Goal: Information Seeking & Learning: Learn about a topic

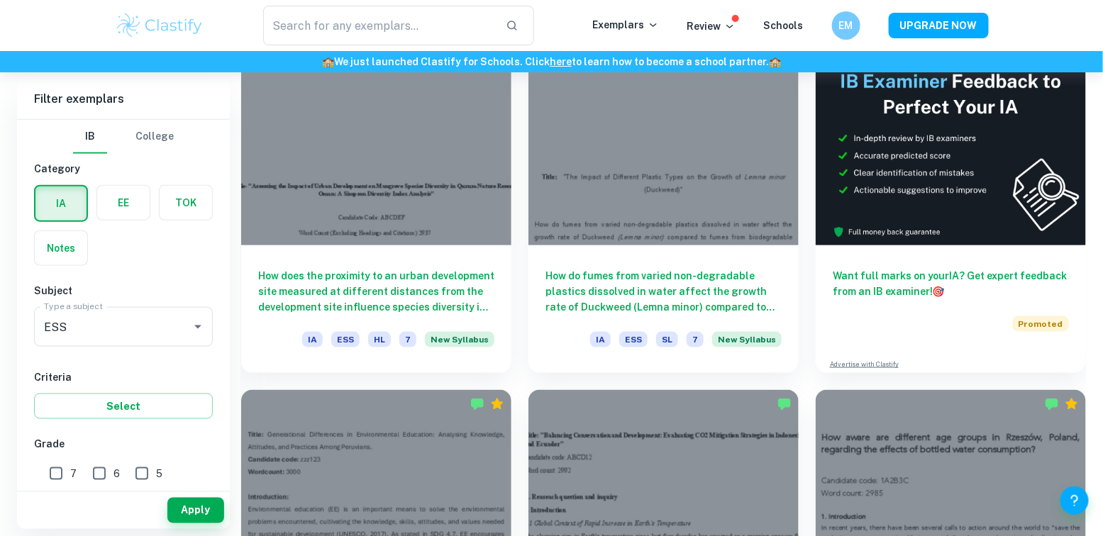
scroll to position [480, 0]
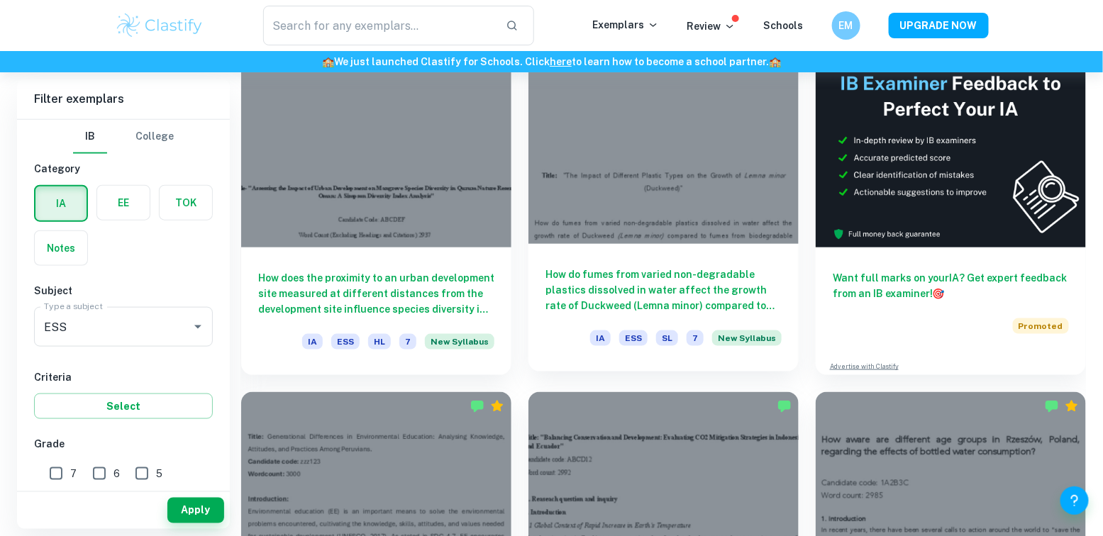
click at [657, 286] on h6 "How do fumes from varied non-degradable plastics dissolved in water affect the …" at bounding box center [664, 290] width 236 height 47
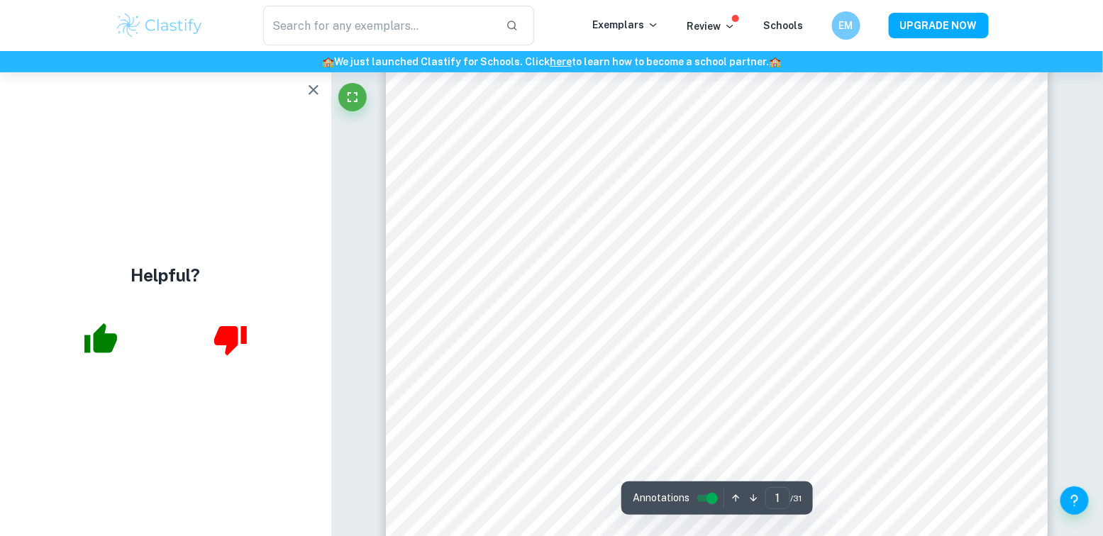
scroll to position [322, 0]
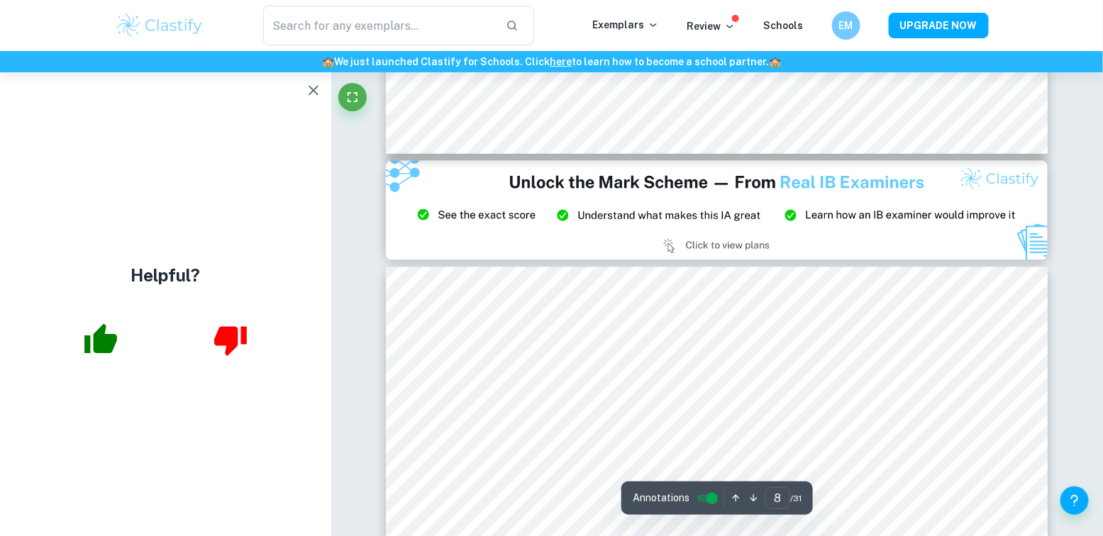
type input "9"
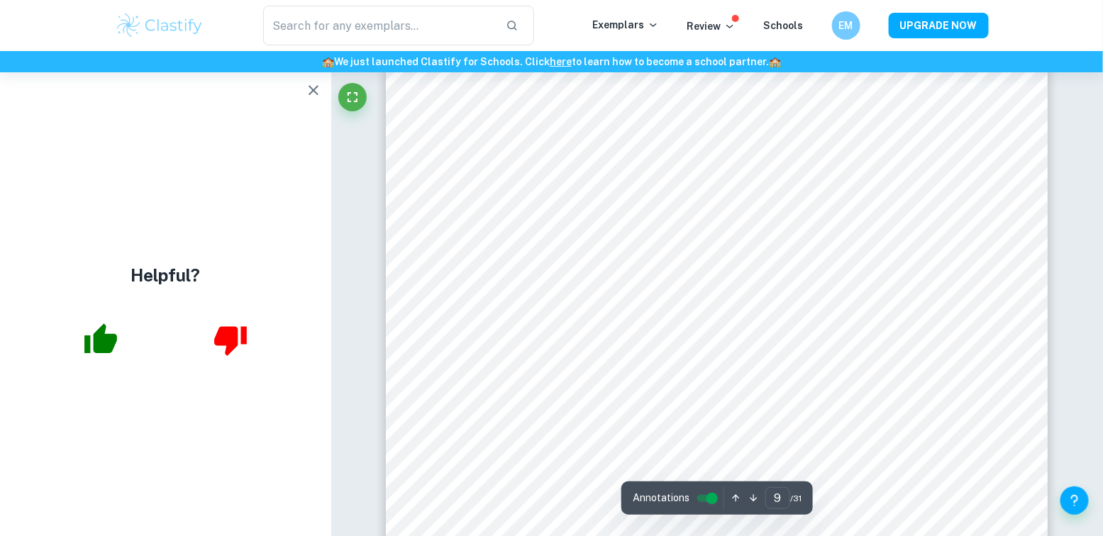
scroll to position [7284, 0]
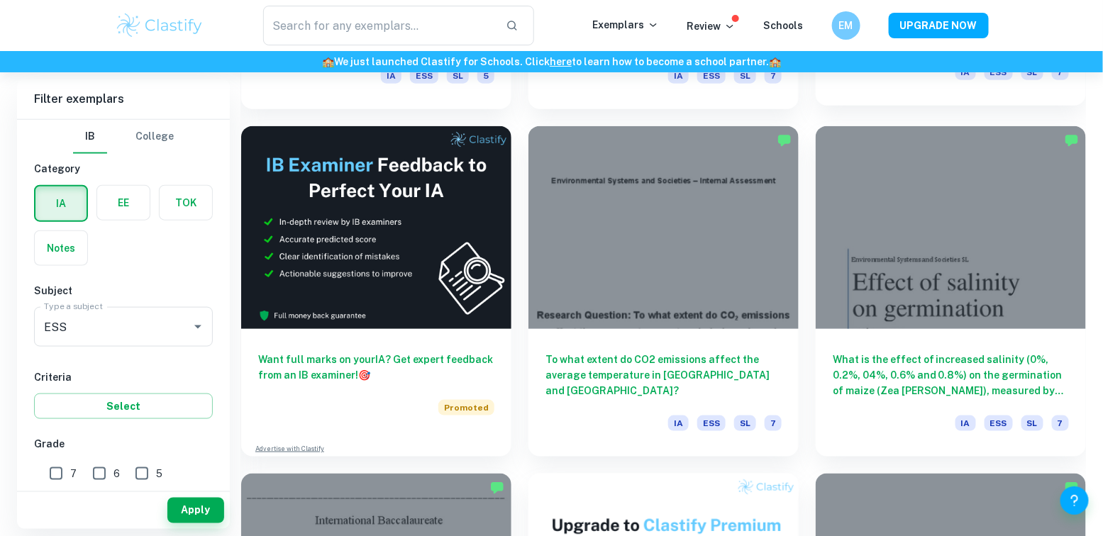
scroll to position [2499, 0]
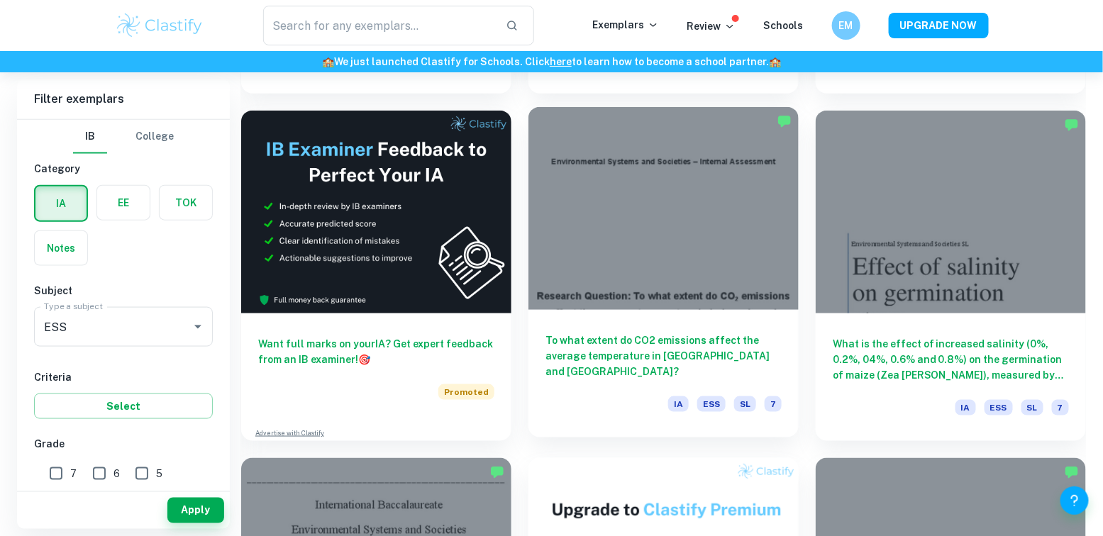
click at [674, 341] on h6 "To what extent do CO2 emissions affect the average temperature in [GEOGRAPHIC_D…" at bounding box center [664, 356] width 236 height 47
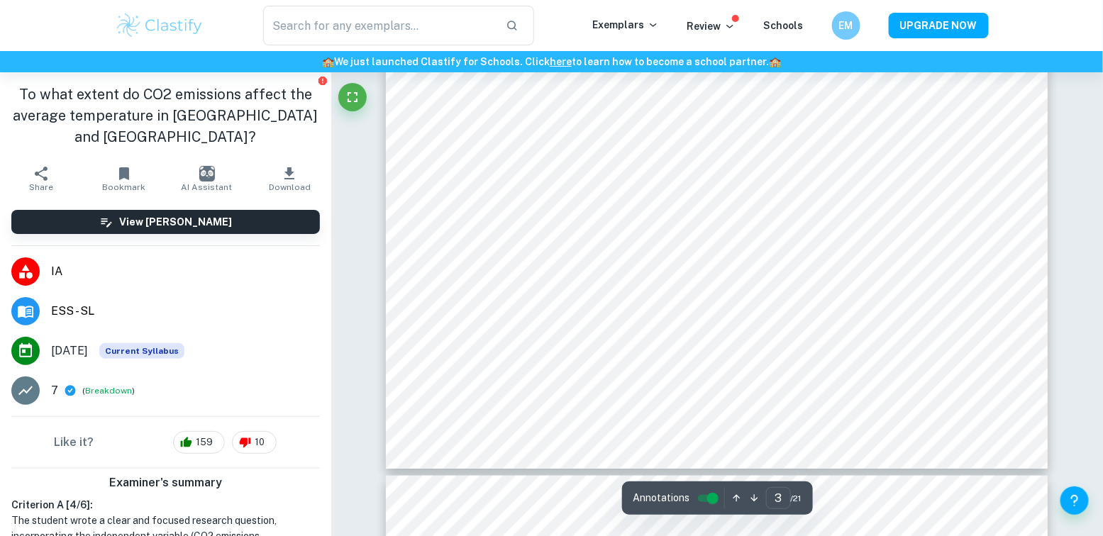
scroll to position [2406, 0]
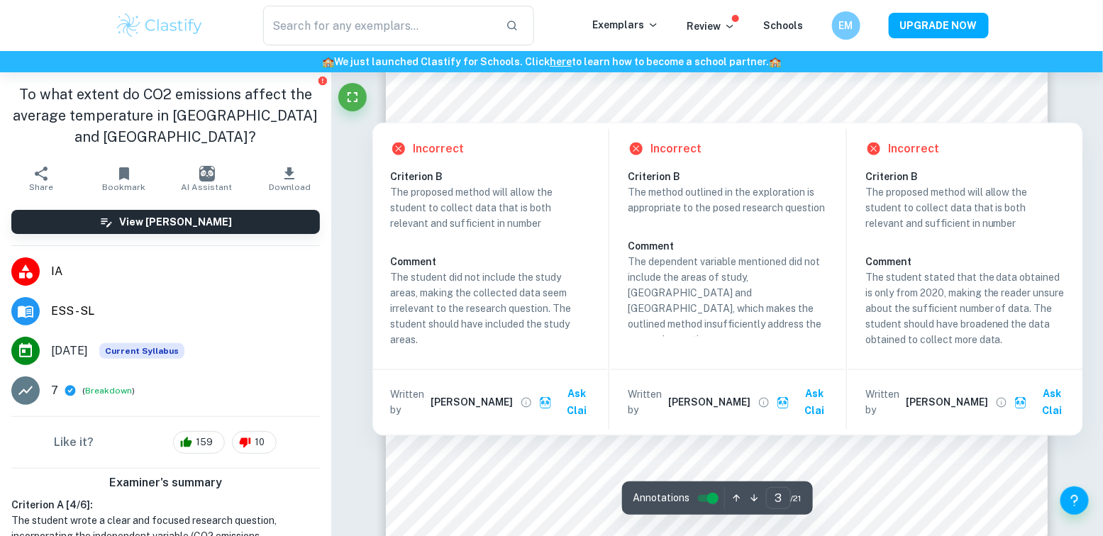
type input "4"
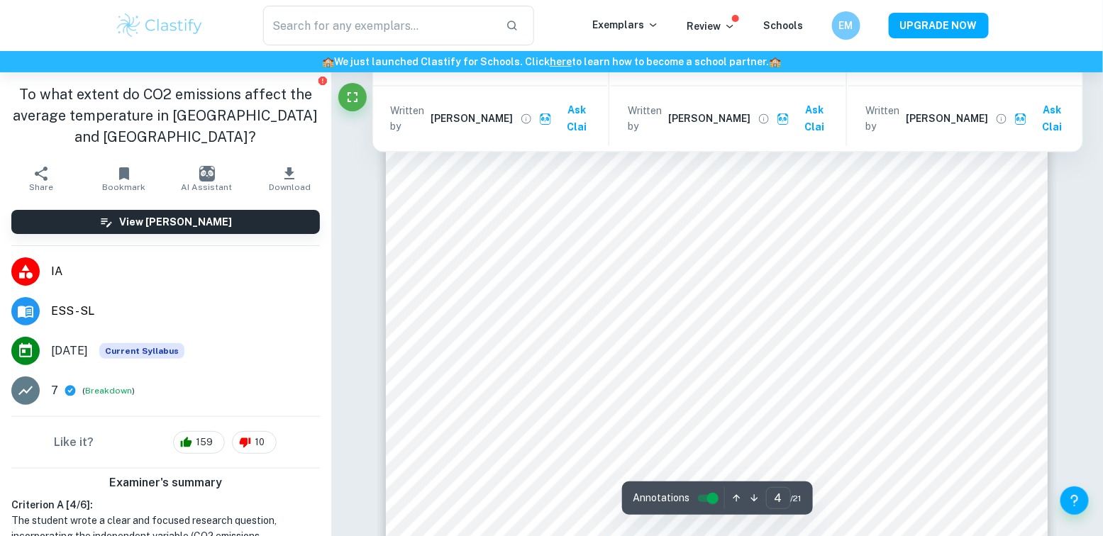
scroll to position [2869, 0]
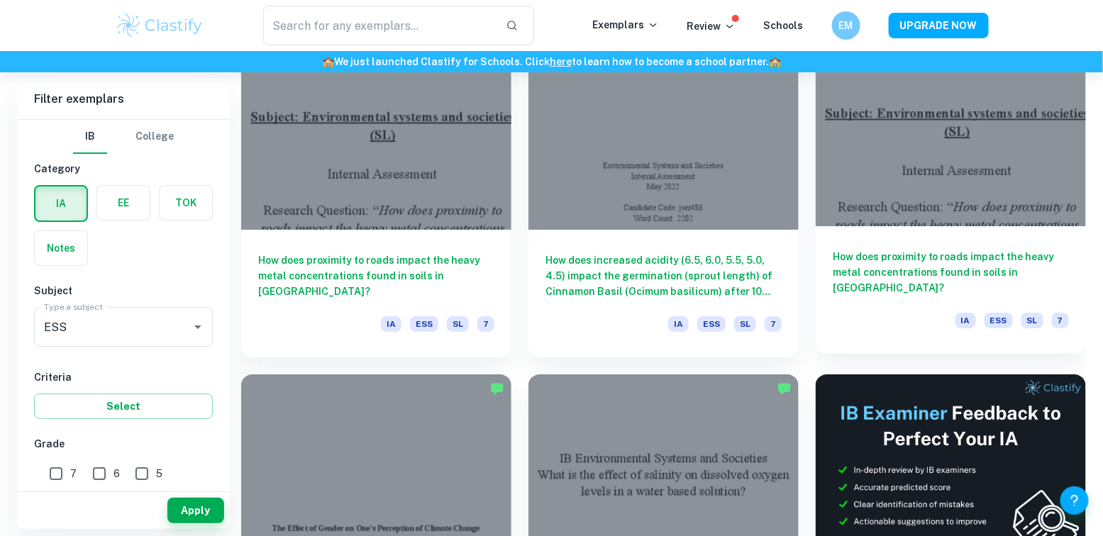
scroll to position [5714, 0]
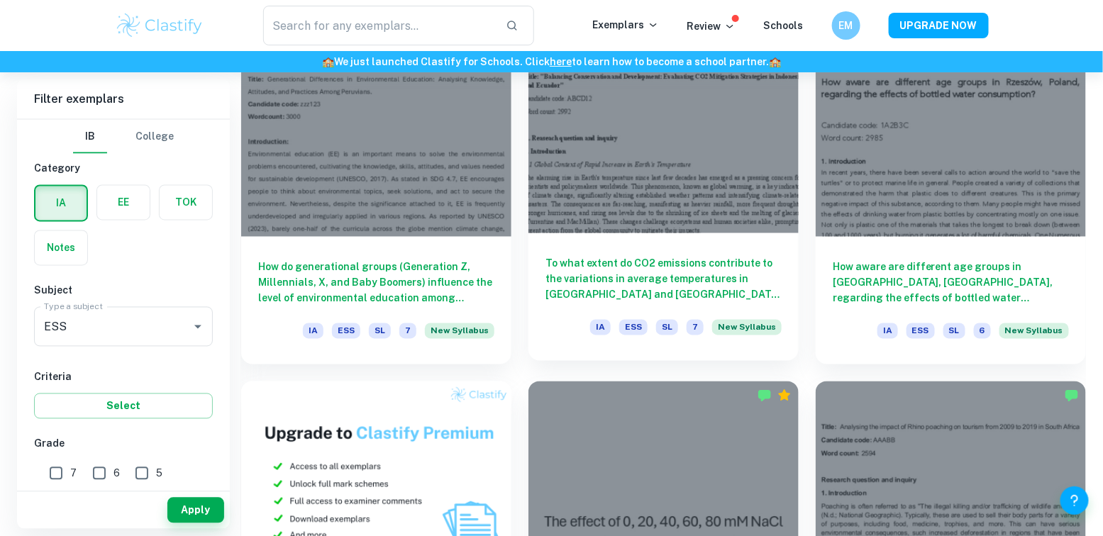
scroll to position [829, 0]
